Goal: Communication & Community: Answer question/provide support

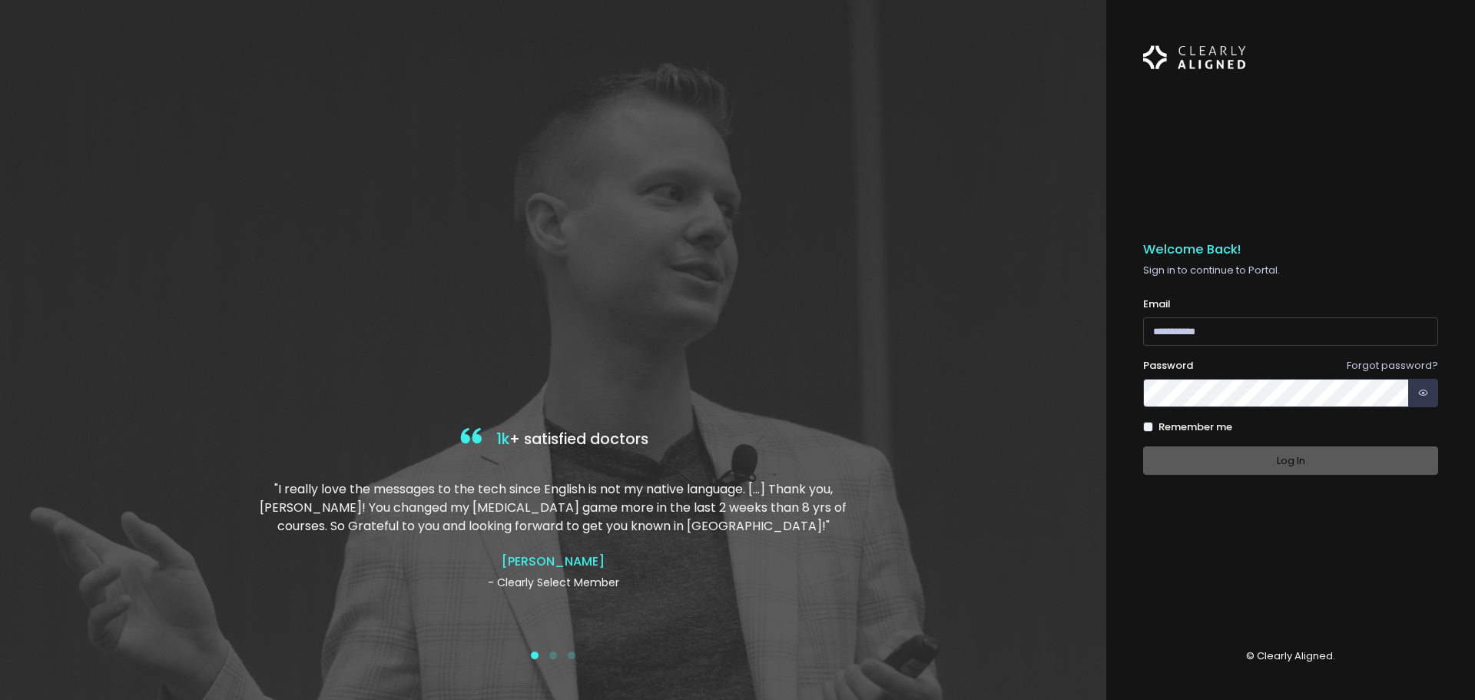
type input "**********"
click at [1274, 459] on div "Log In" at bounding box center [1290, 460] width 295 height 28
click at [1297, 462] on button "Log In" at bounding box center [1290, 460] width 295 height 28
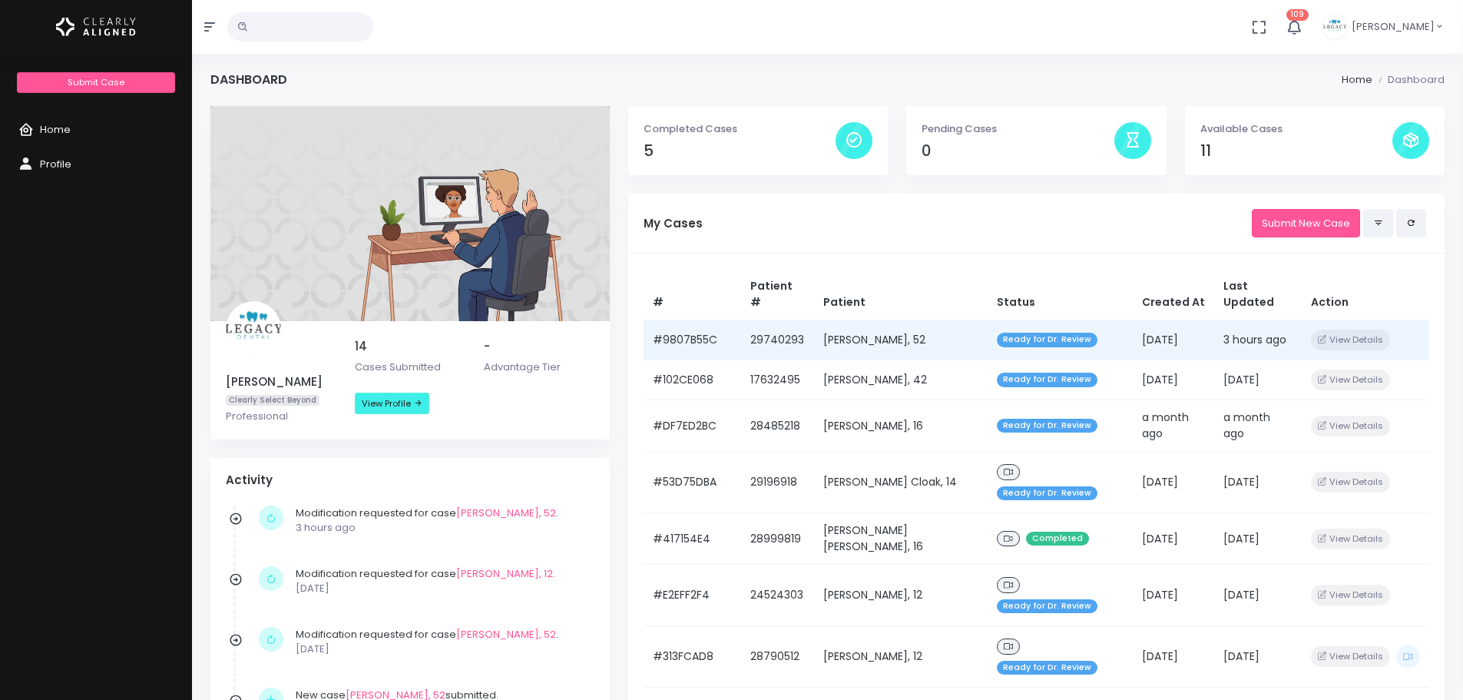
click at [888, 320] on td "[PERSON_NAME], 52" at bounding box center [901, 340] width 174 height 40
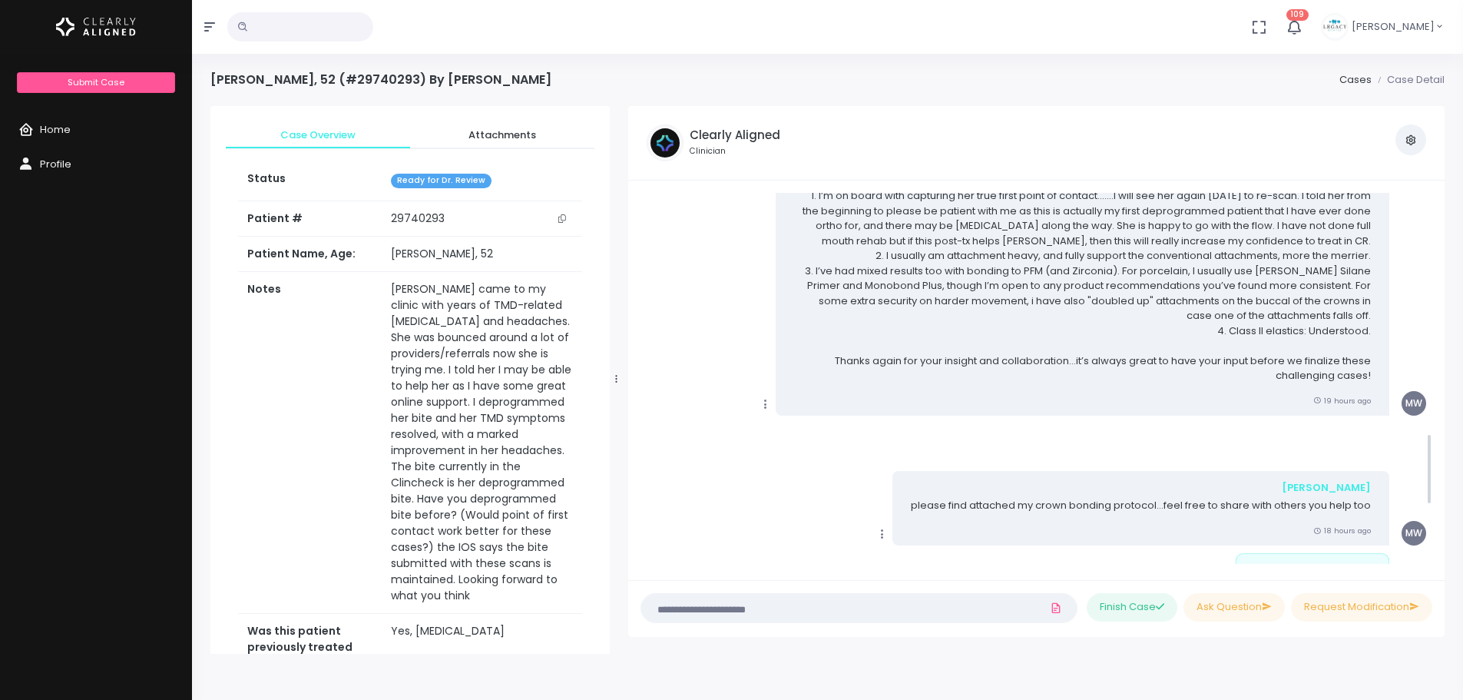
scroll to position [1332, 0]
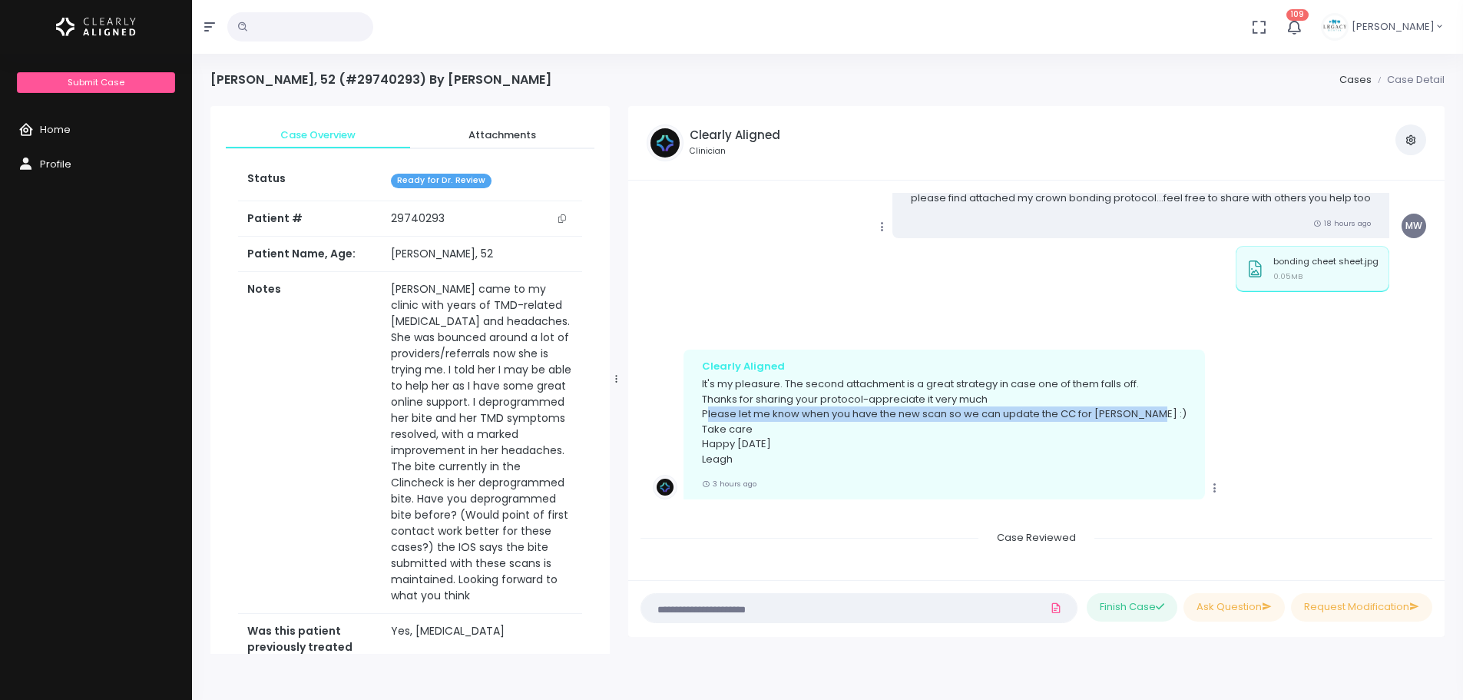
drag, startPoint x: 707, startPoint y: 400, endPoint x: 1151, endPoint y: 396, distance: 444.0
click at [1151, 396] on div "Clearly Aligned It's my pleasure. The second attachment is a great strategy in …" at bounding box center [945, 425] width 522 height 150
click at [936, 422] on p "It's my pleasure. The second attachment is a great strategy in case one of them…" at bounding box center [944, 421] width 485 height 90
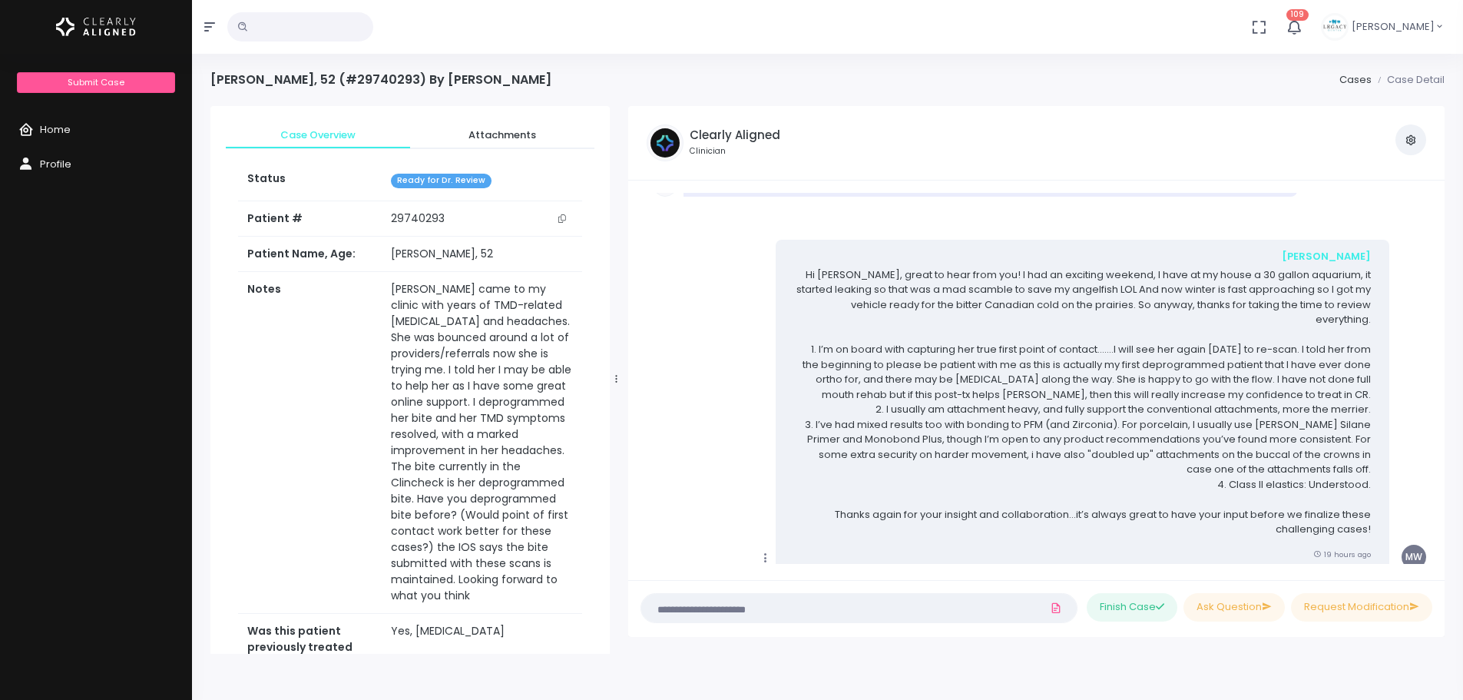
scroll to position [948, 0]
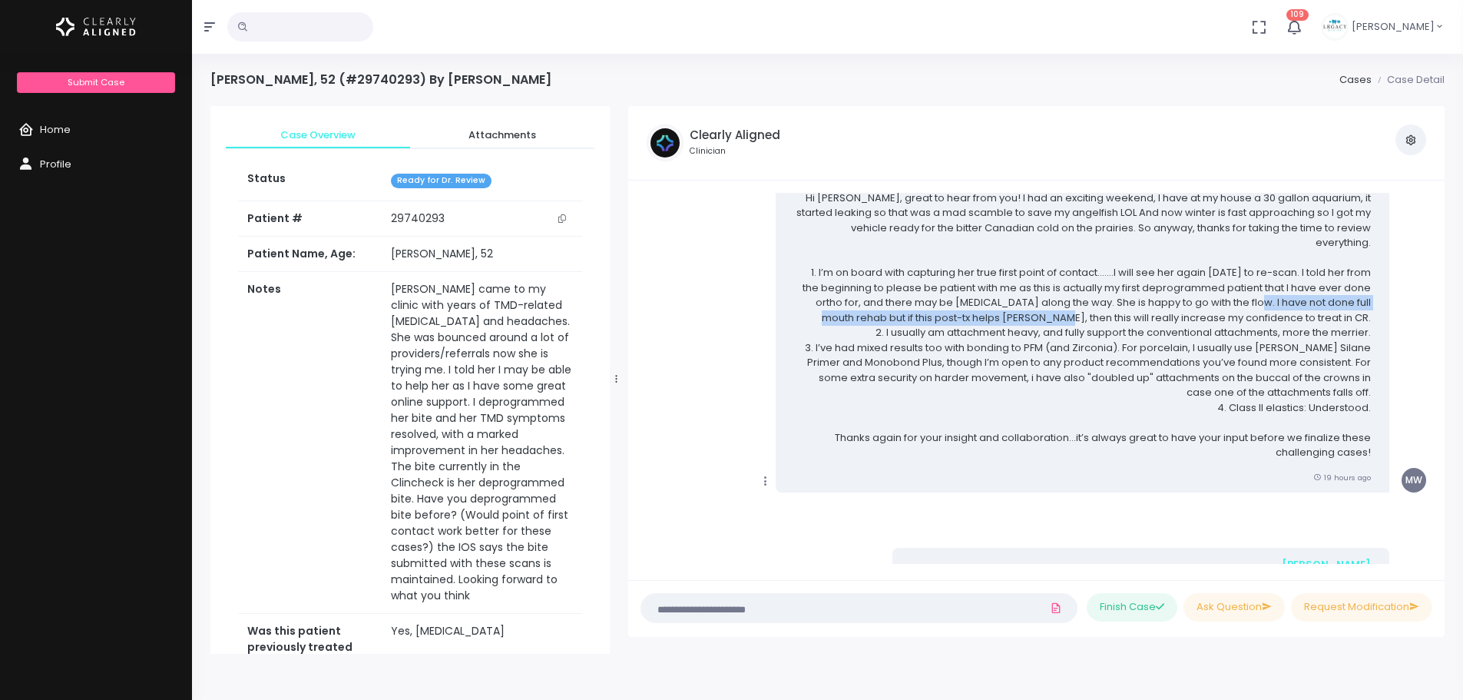
drag, startPoint x: 1273, startPoint y: 287, endPoint x: 1102, endPoint y: 304, distance: 172.2
click at [1102, 304] on p "Hi [PERSON_NAME], great to hear from you! I had an exciting weekend, I have at …" at bounding box center [1082, 326] width 577 height 270
click at [1299, 348] on p "Hi [PERSON_NAME], great to hear from you! I had an exciting weekend, I have at …" at bounding box center [1082, 326] width 577 height 270
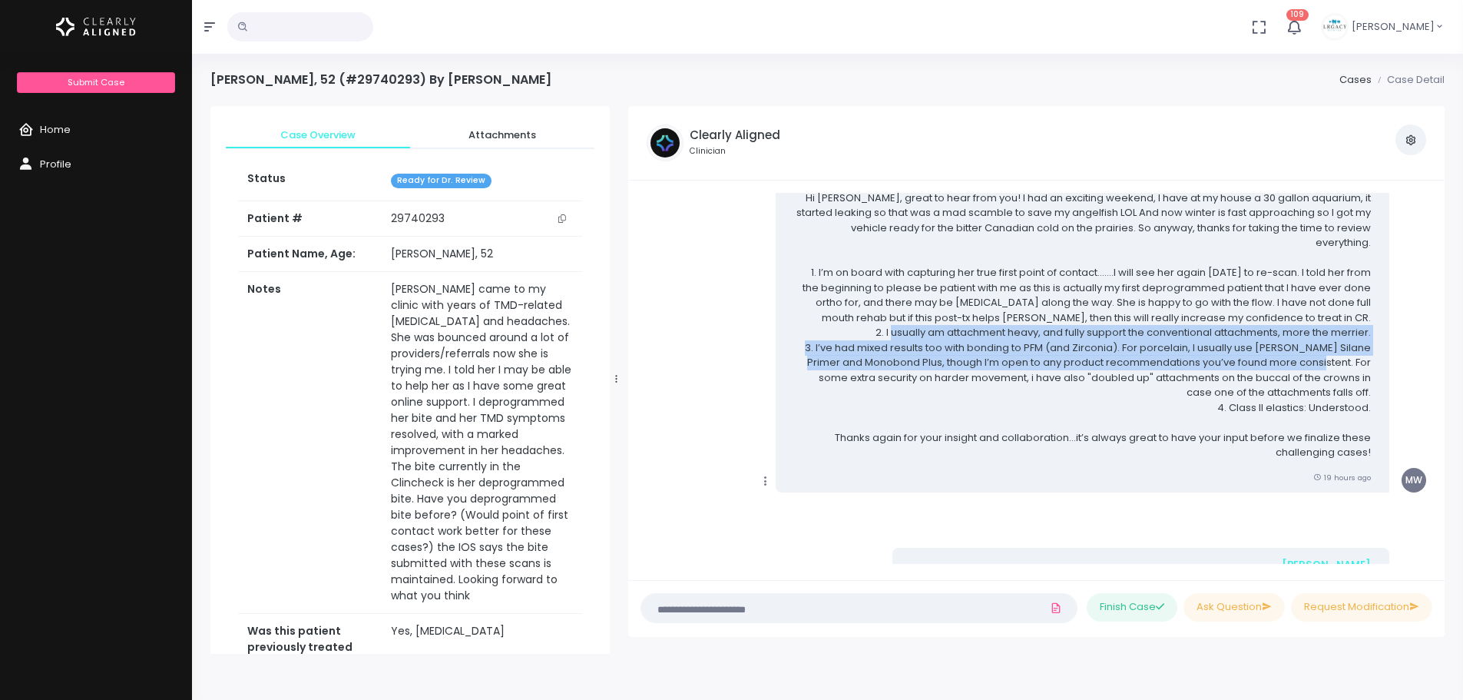
drag, startPoint x: 886, startPoint y: 316, endPoint x: 1300, endPoint y: 350, distance: 415.4
click at [1300, 350] on p "Hi [PERSON_NAME], great to hear from you! I had an exciting weekend, I have at …" at bounding box center [1082, 326] width 577 height 270
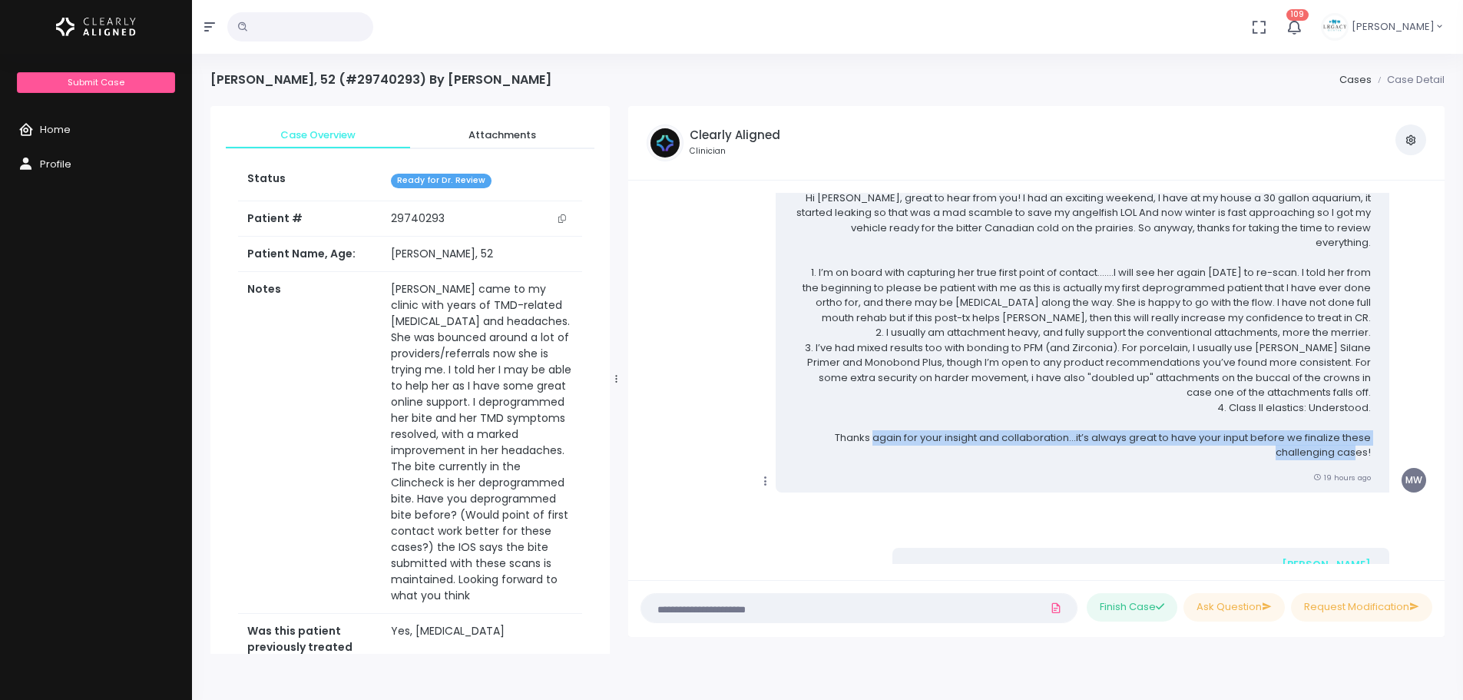
drag, startPoint x: 876, startPoint y: 426, endPoint x: 1358, endPoint y: 439, distance: 481.8
click at [1358, 439] on p "Hi [PERSON_NAME], great to hear from you! I had an exciting weekend, I have at …" at bounding box center [1082, 326] width 577 height 270
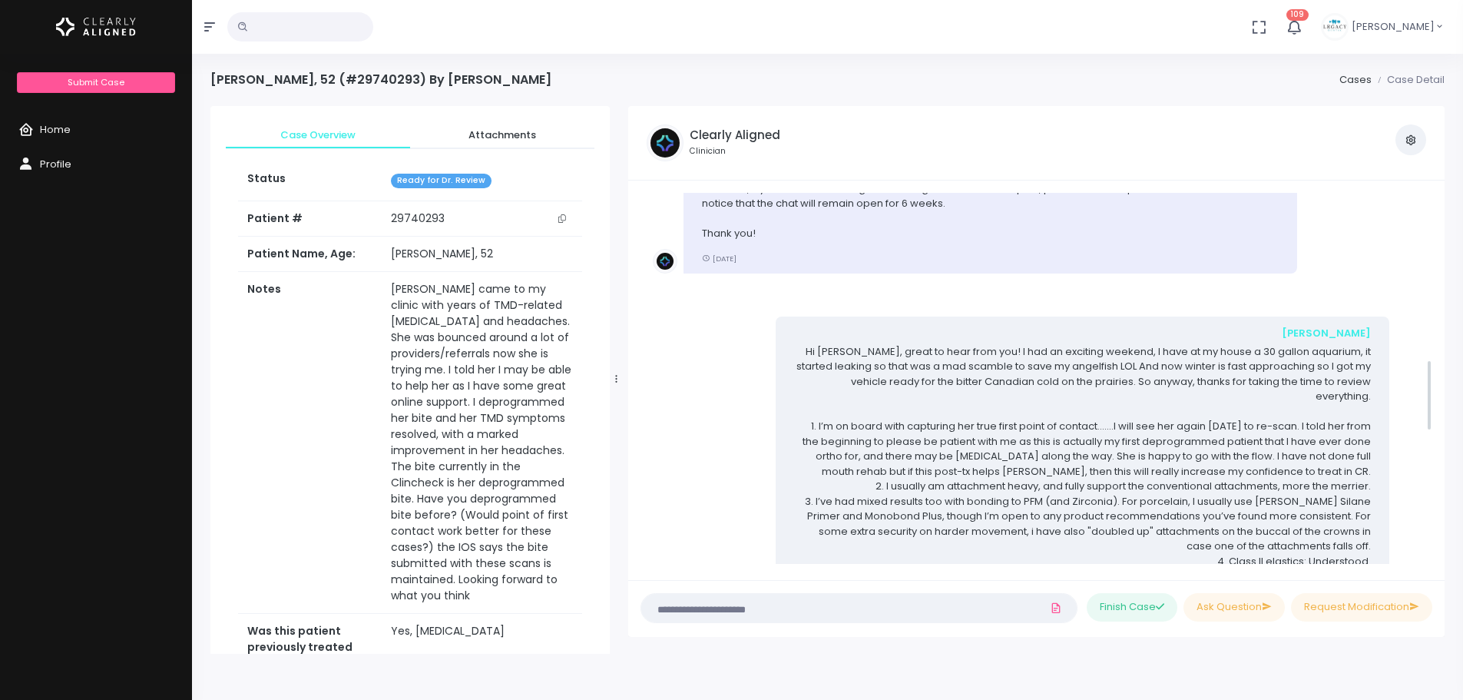
scroll to position [871, 0]
